Goal: Task Accomplishment & Management: Manage account settings

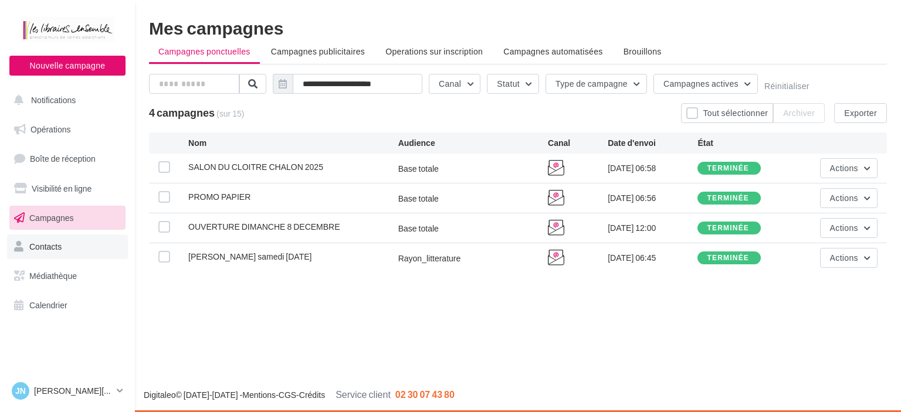
click at [54, 247] on span "Contacts" at bounding box center [45, 247] width 32 height 10
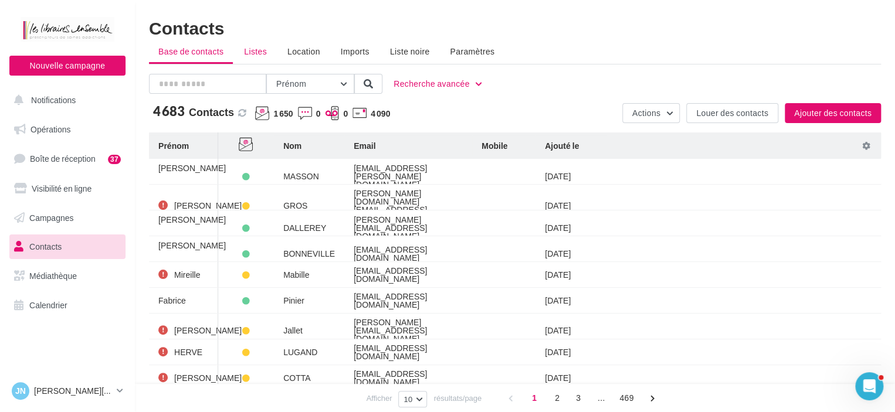
click at [262, 53] on span "Listes" at bounding box center [255, 51] width 23 height 10
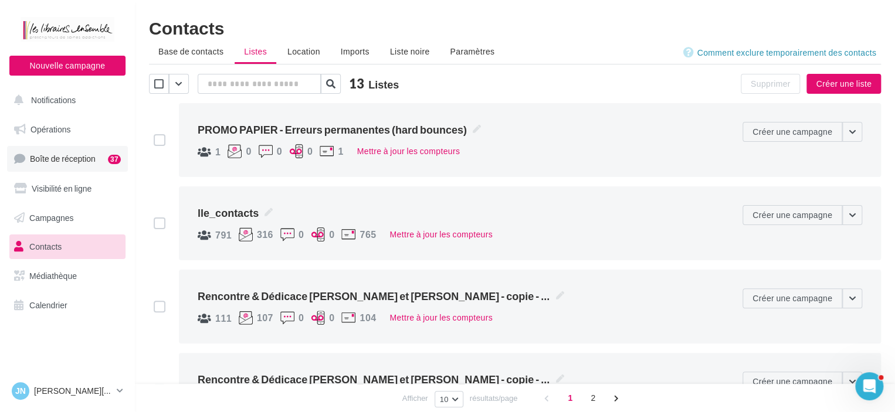
click at [47, 158] on span "Boîte de réception" at bounding box center [63, 159] width 66 height 10
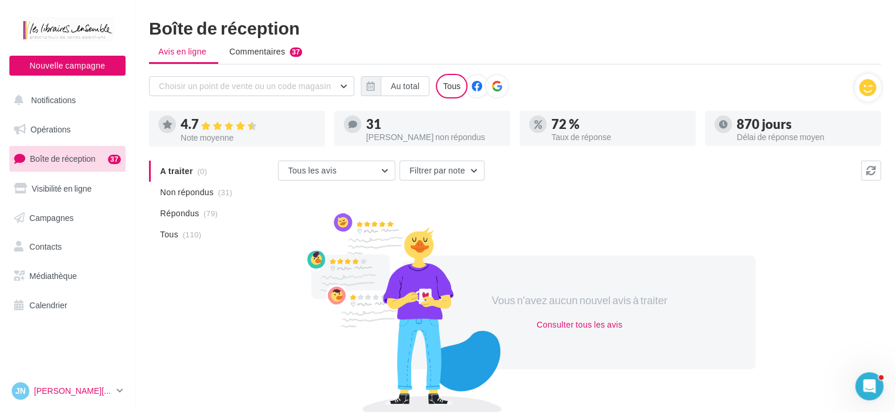
click at [78, 394] on p "[PERSON_NAME][DATE]" at bounding box center [73, 391] width 78 height 12
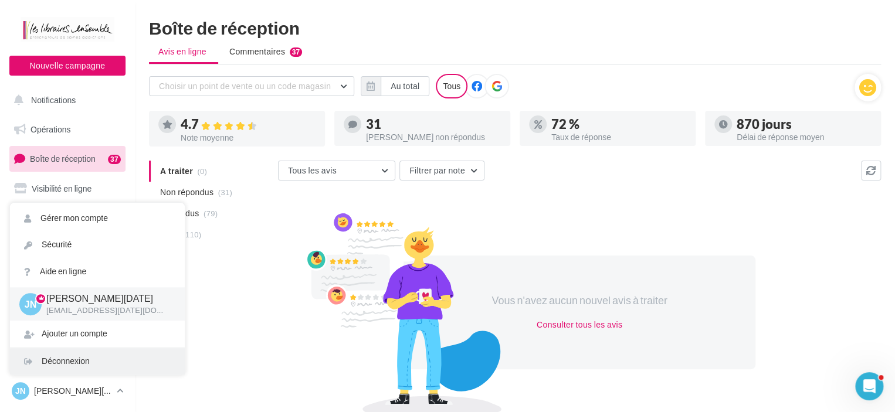
click at [77, 356] on div "Déconnexion" at bounding box center [97, 361] width 175 height 26
